Goal: Information Seeking & Learning: Learn about a topic

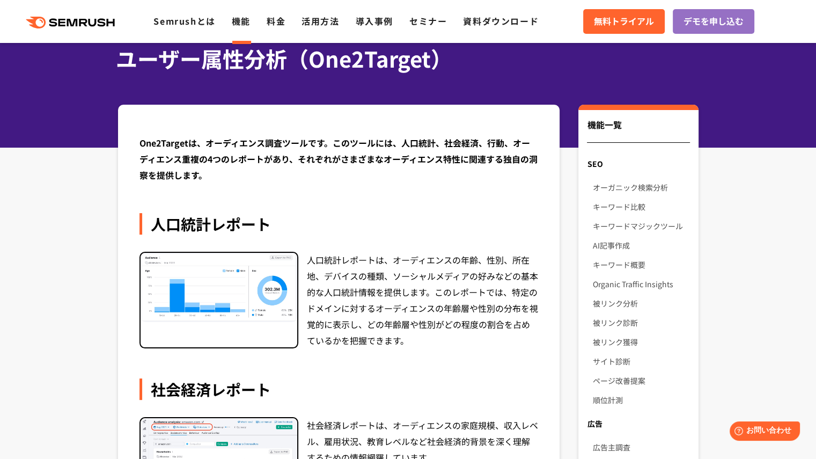
scroll to position [107, 0]
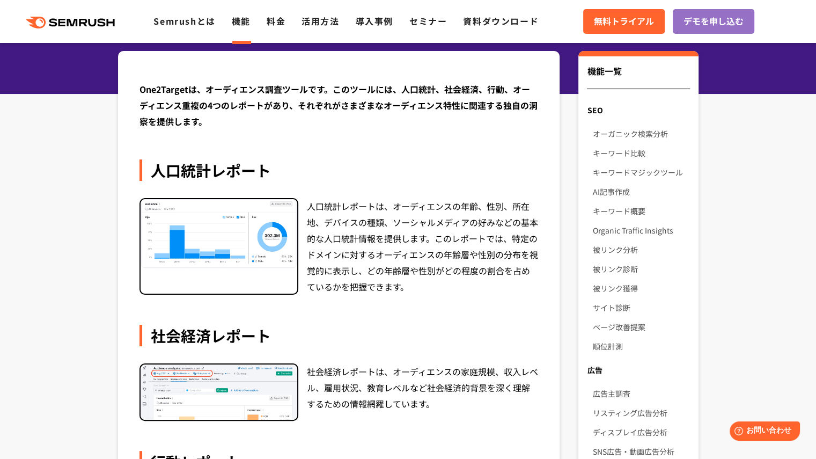
click at [253, 235] on img at bounding box center [219, 234] width 157 height 70
click at [339, 219] on div "人口統計レポートは、オーディエンスの年齢、性別、所在地、デバイスの種類、ソーシャルメディアの好みなどの基本的な人口統計情報を提供します。このレポートでは、特定…" at bounding box center [423, 246] width 232 height 97
click at [220, 159] on div "人口統計レポート" at bounding box center [338, 169] width 399 height 21
click at [227, 167] on div "人口統計レポート" at bounding box center [338, 169] width 399 height 21
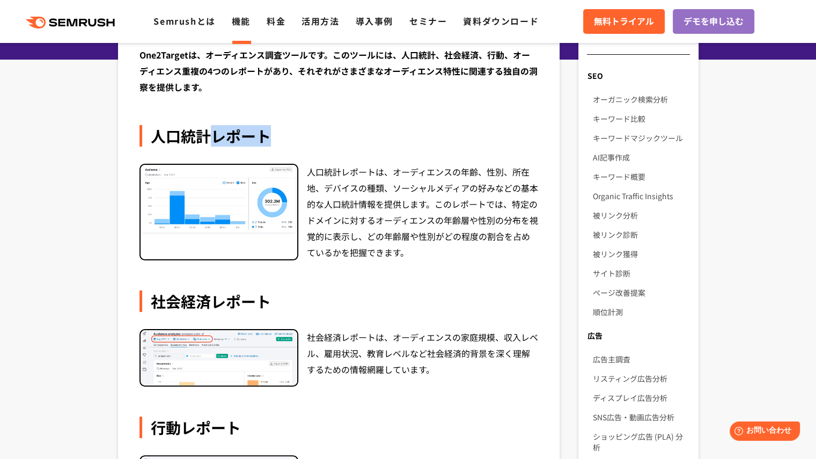
scroll to position [161, 0]
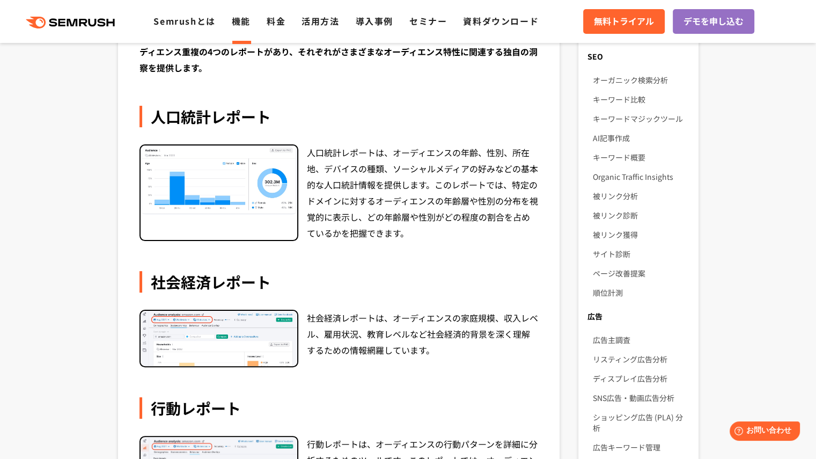
click at [389, 219] on div "人口統計レポートは、オーディエンスの年齢、性別、所在地、デバイスの種類、ソーシャルメディアの好みなどの基本的な人口統計情報を提供します。このレポートでは、特定…" at bounding box center [423, 192] width 232 height 97
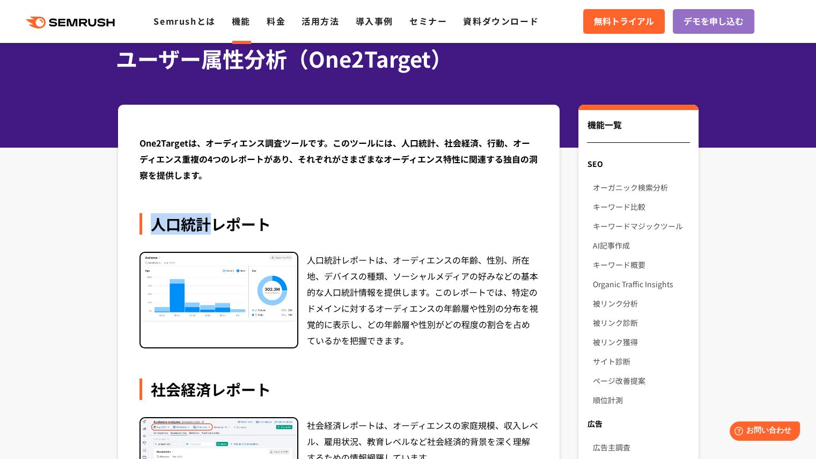
drag, startPoint x: 154, startPoint y: 229, endPoint x: 211, endPoint y: 230, distance: 57.4
click at [211, 230] on div "人口統計レポート" at bounding box center [338, 223] width 399 height 21
copy div "人口統計"
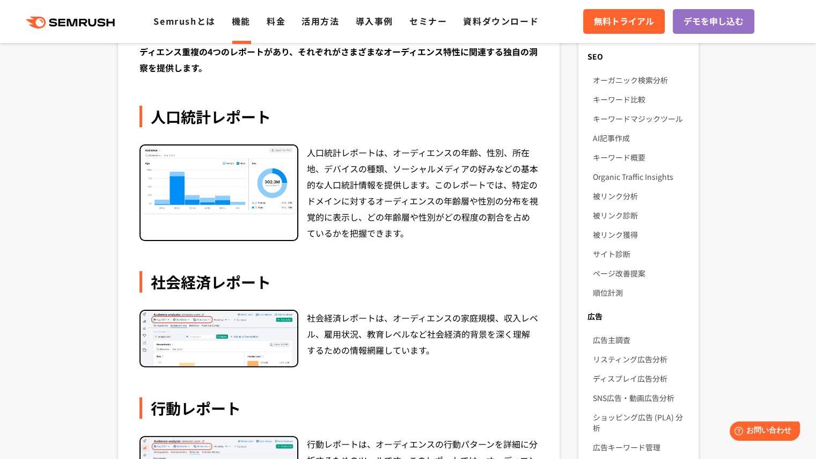
click at [394, 158] on div "人口統計レポートは、オーディエンスの年齢、性別、所在地、デバイスの種類、ソーシャルメディアの好みなどの基本的な人口統計情報を提供します。このレポートでは、特定…" at bounding box center [423, 192] width 232 height 97
click at [255, 198] on img at bounding box center [219, 180] width 157 height 70
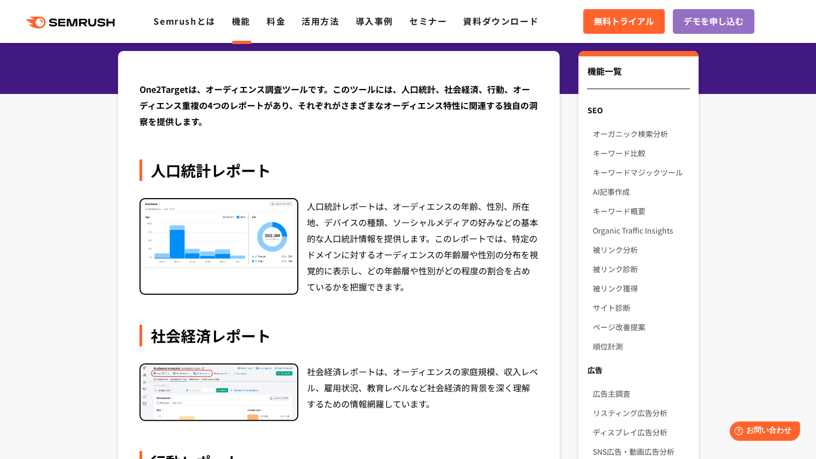
click at [272, 260] on img at bounding box center [219, 234] width 157 height 70
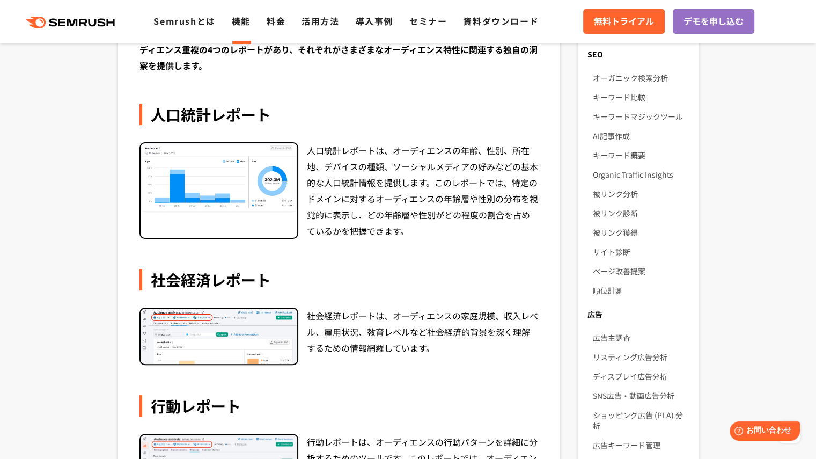
scroll to position [67, 0]
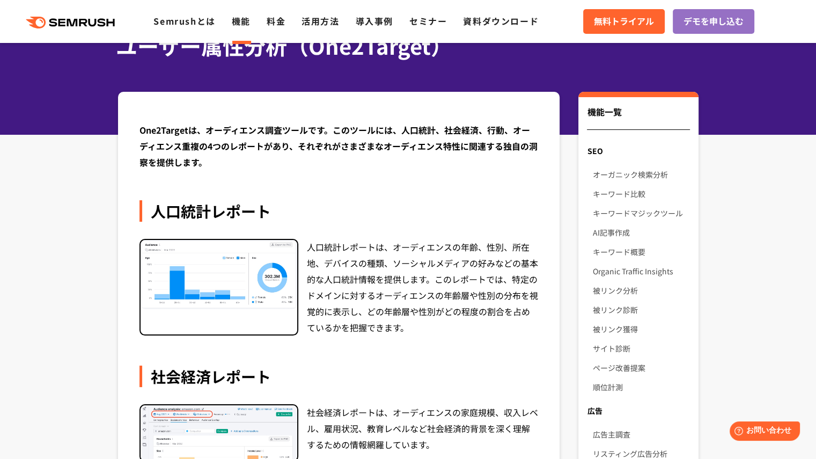
click at [244, 203] on div "人口統計レポート" at bounding box center [338, 210] width 399 height 21
click at [255, 203] on div "人口統計レポート" at bounding box center [338, 210] width 399 height 21
click at [261, 203] on div "人口統計レポート" at bounding box center [338, 210] width 399 height 21
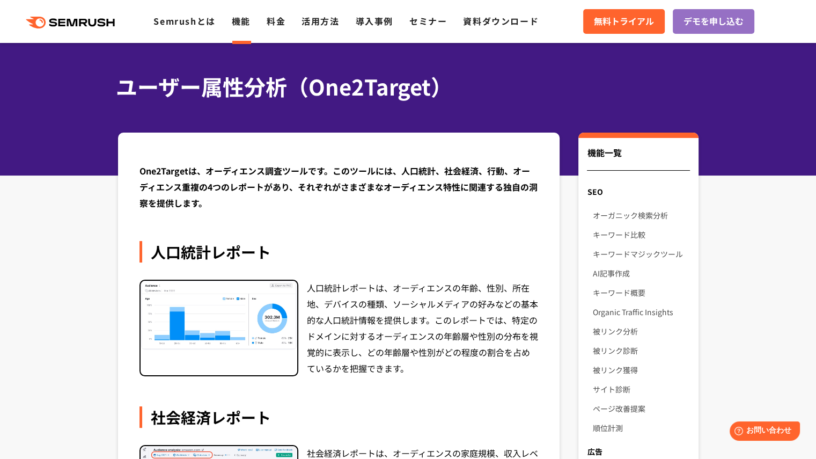
scroll to position [0, 0]
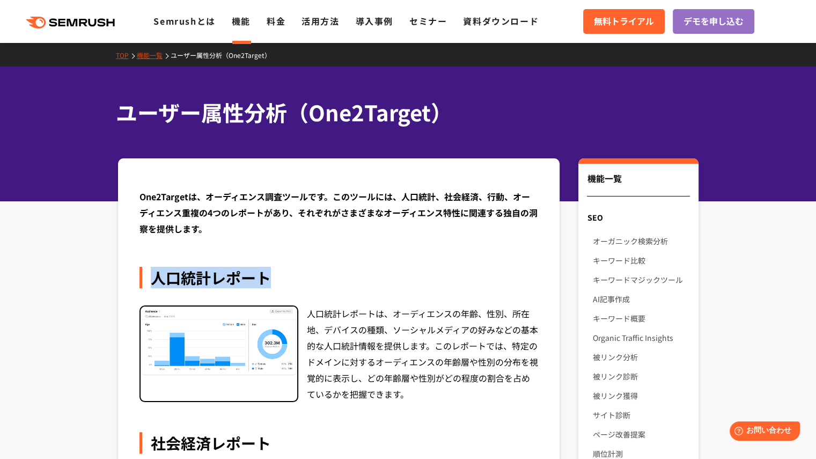
drag, startPoint x: 281, startPoint y: 284, endPoint x: 148, endPoint y: 277, distance: 133.2
click at [148, 277] on div "人口統計レポート" at bounding box center [338, 277] width 399 height 21
copy div "人口統計レポート"
